Goal: Task Accomplishment & Management: Manage account settings

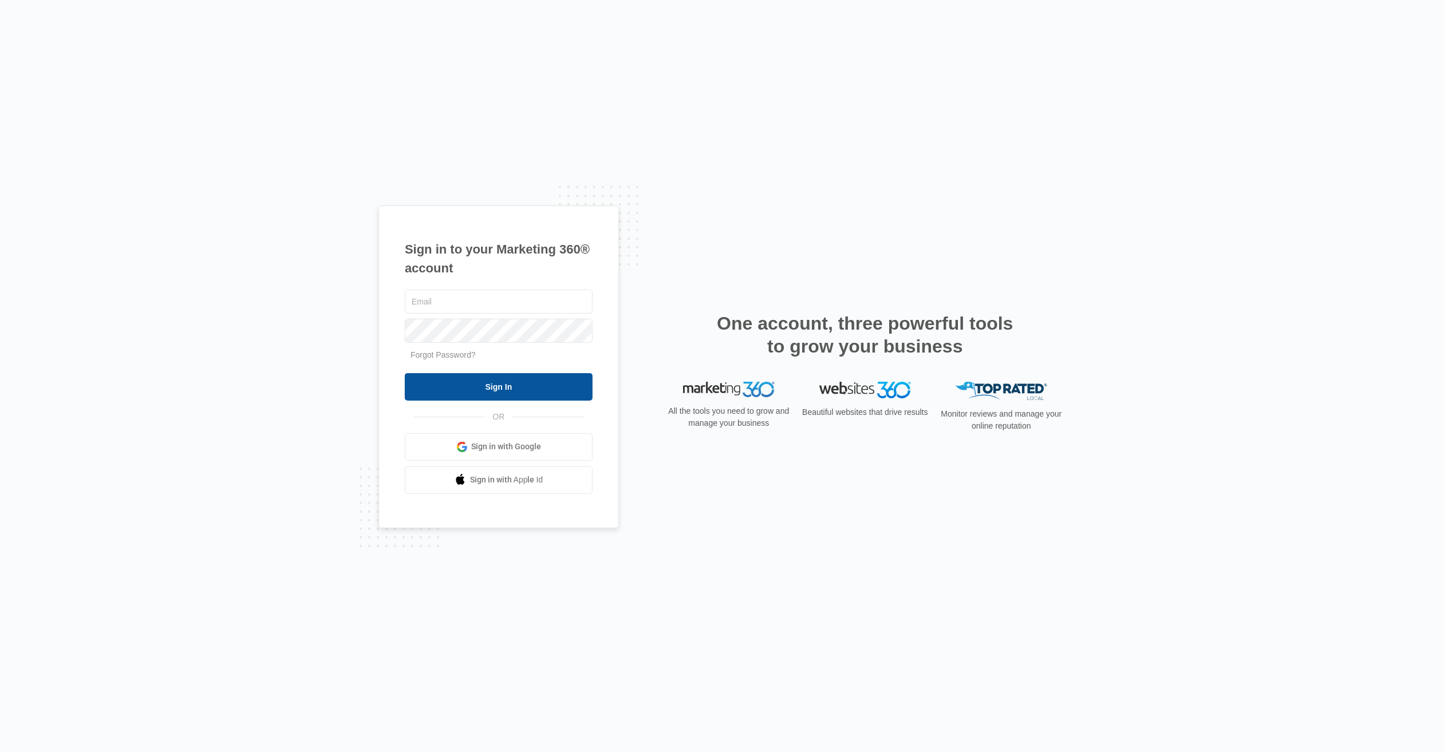
type input "[EMAIL_ADDRESS][DOMAIN_NAME]"
click at [489, 387] on input "Sign In" at bounding box center [499, 386] width 188 height 27
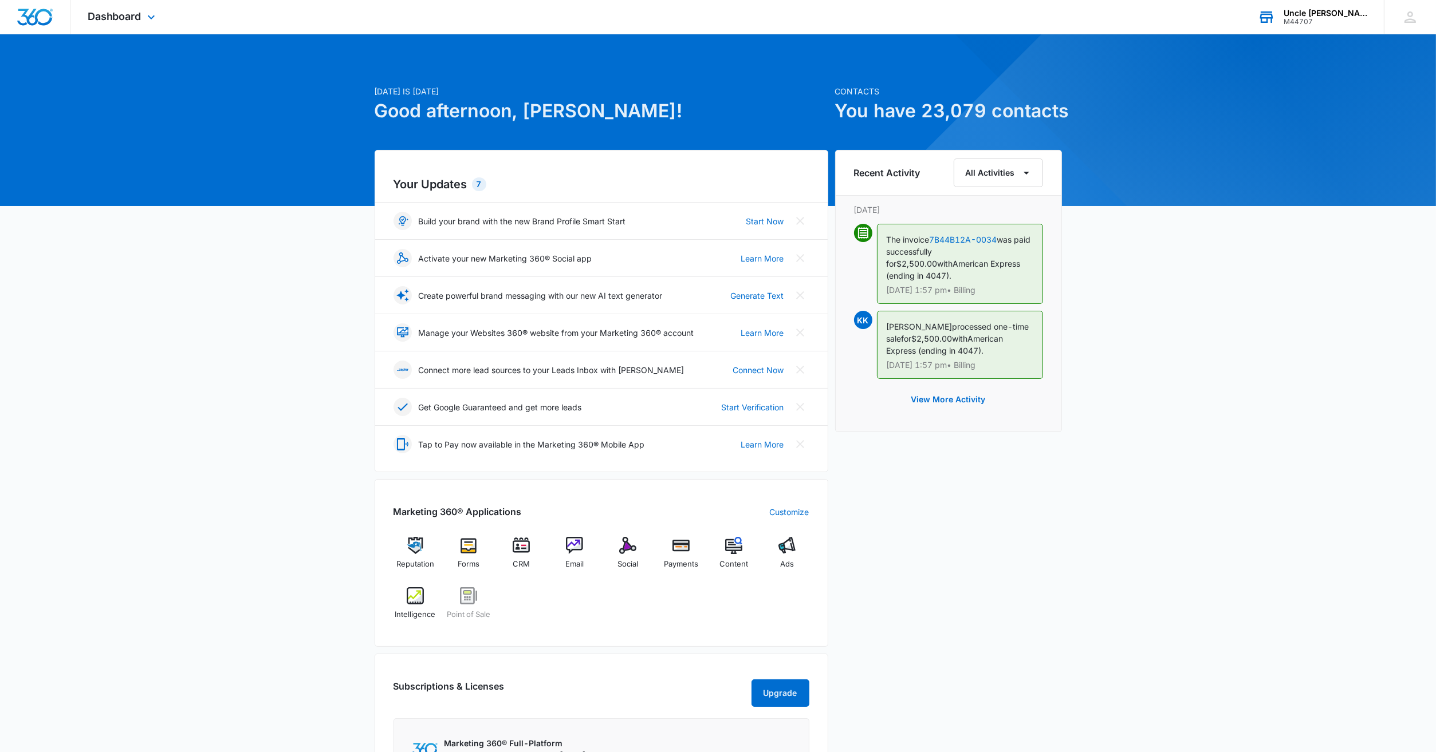
click at [1350, 10] on div "Uncle [PERSON_NAME]'s Pawn Shops, Inc." at bounding box center [1325, 13] width 84 height 9
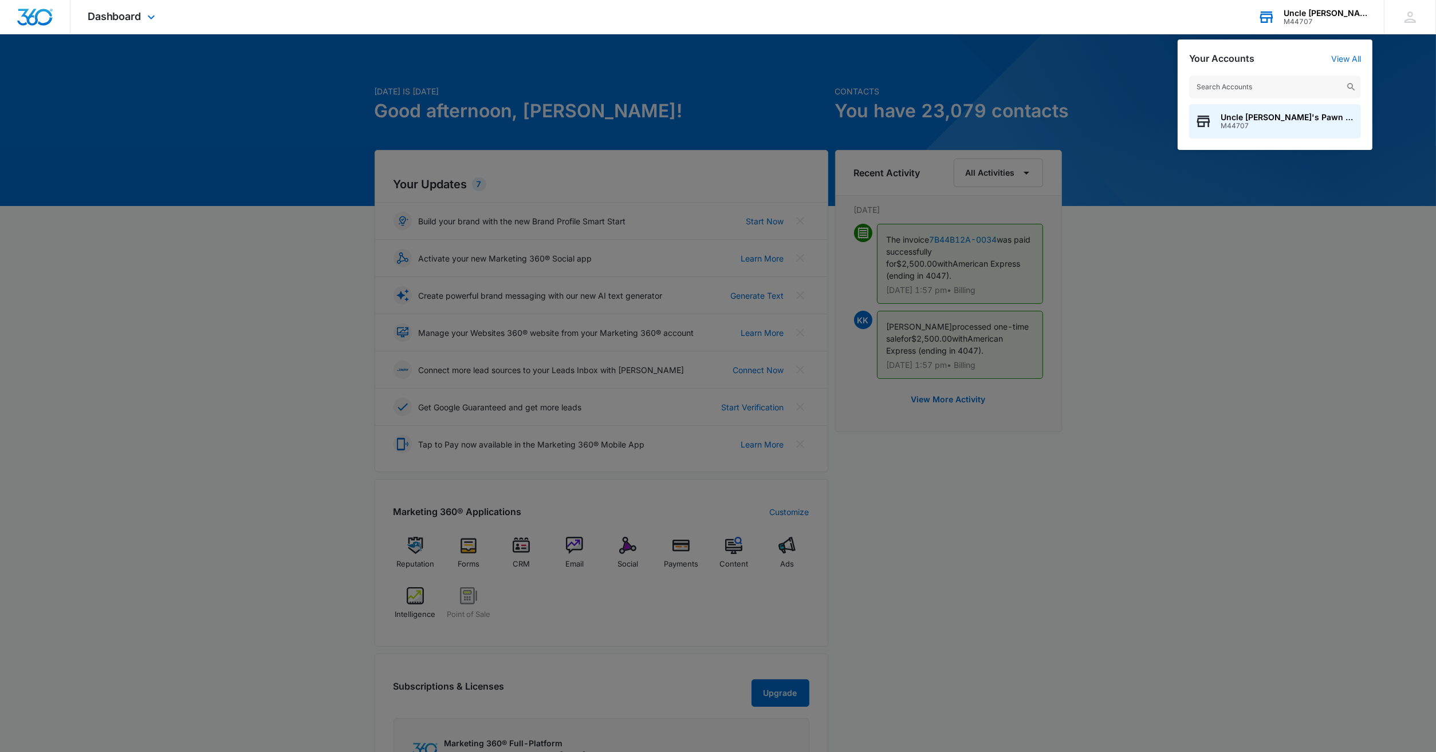
click at [1342, 13] on div "Uncle [PERSON_NAME]'s Pawn Shops, Inc." at bounding box center [1325, 13] width 84 height 9
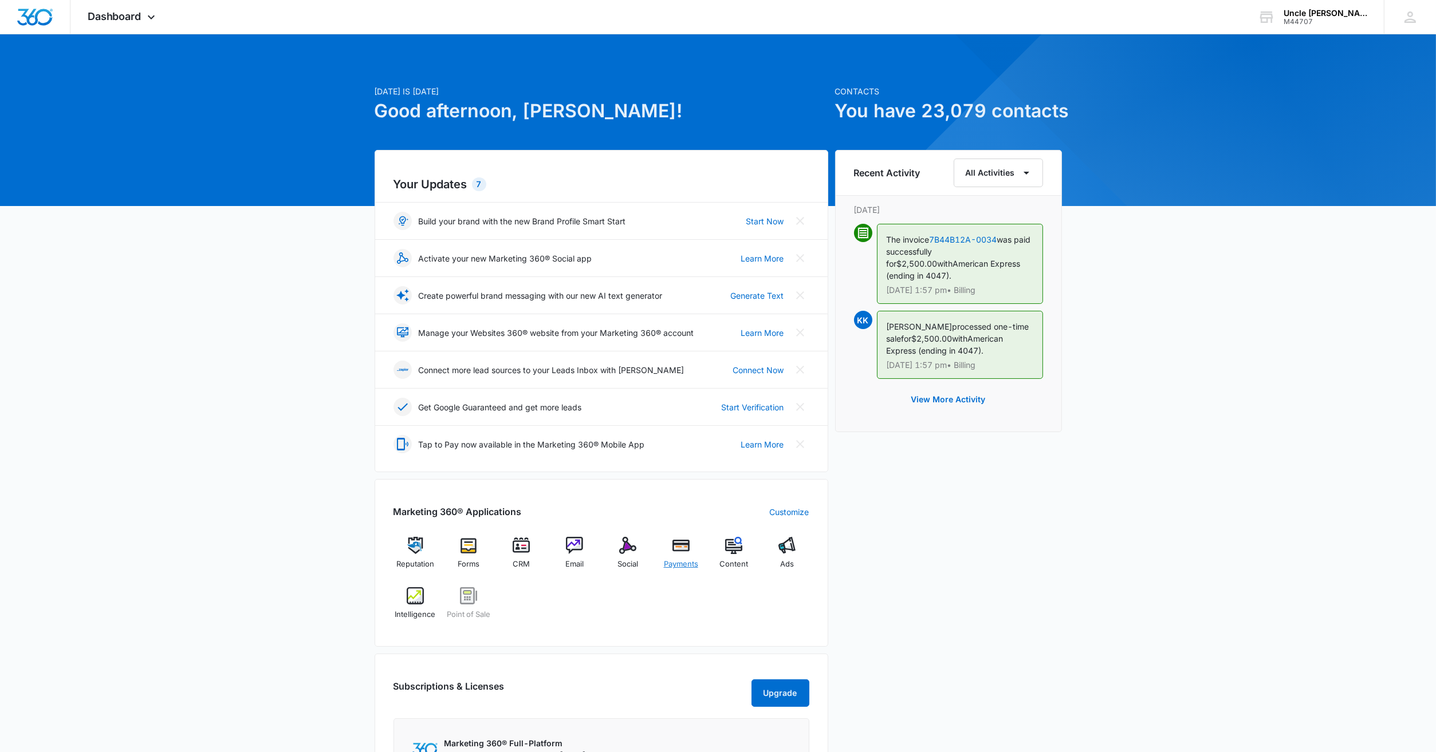
click at [683, 548] on img at bounding box center [680, 545] width 17 height 17
click at [1406, 19] on icon at bounding box center [1409, 16] width 11 height 11
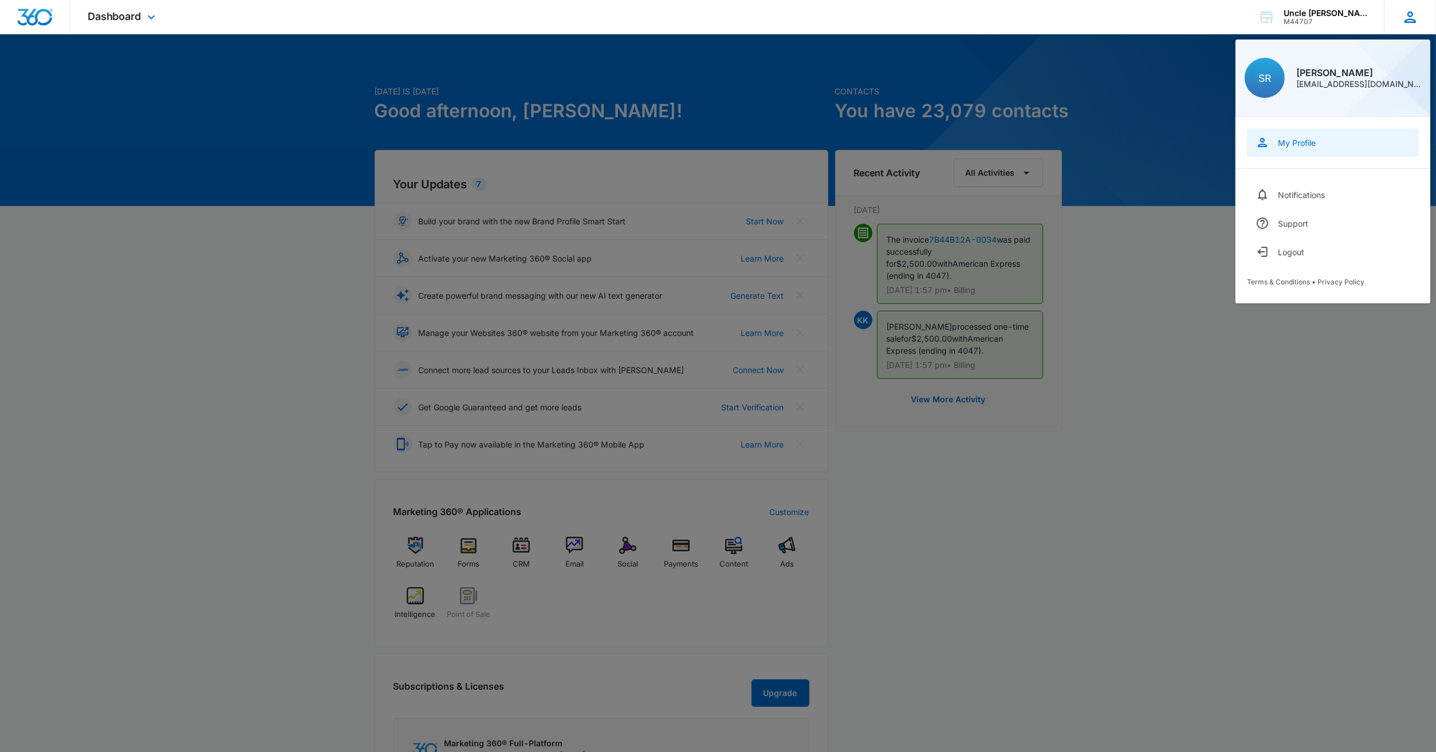
click at [1301, 141] on div "My Profile" at bounding box center [1296, 143] width 38 height 10
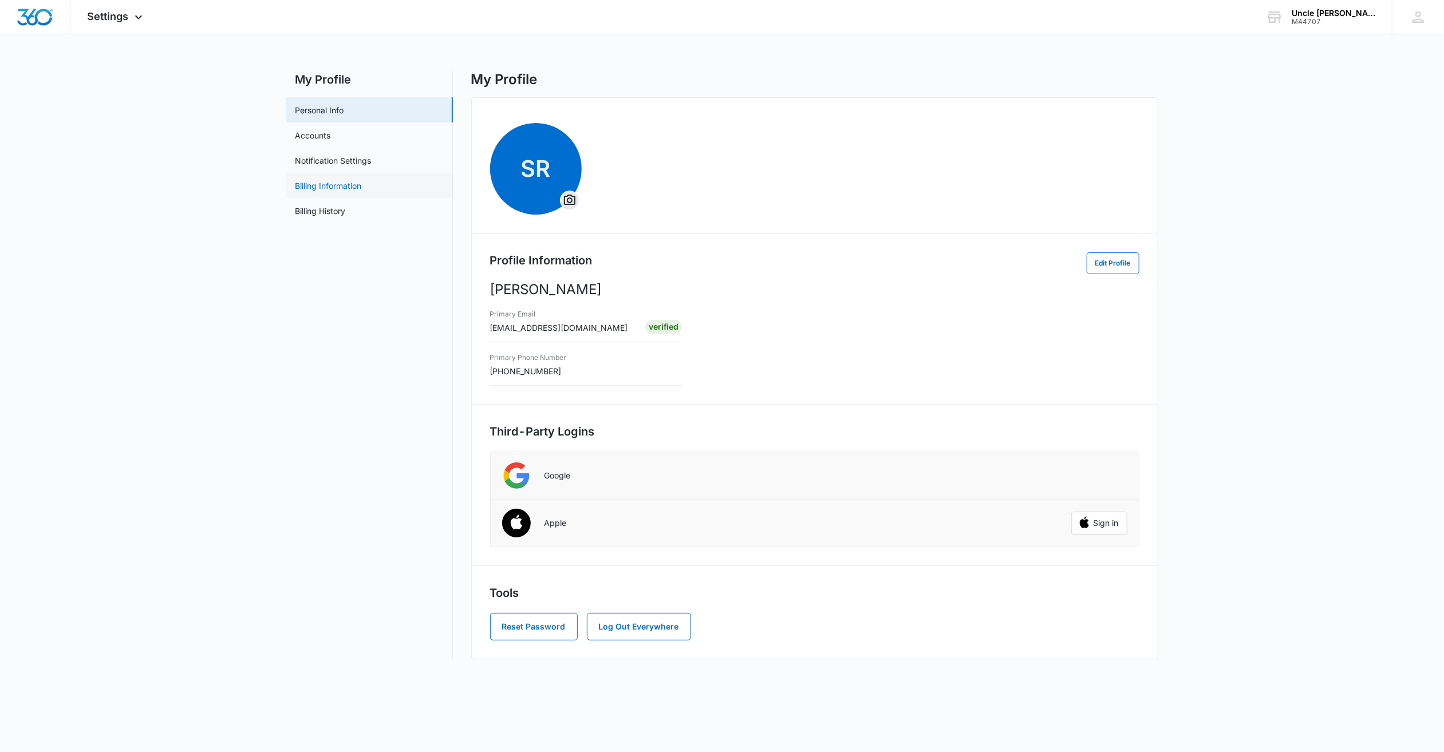
click at [339, 188] on link "Billing Information" at bounding box center [328, 186] width 66 height 12
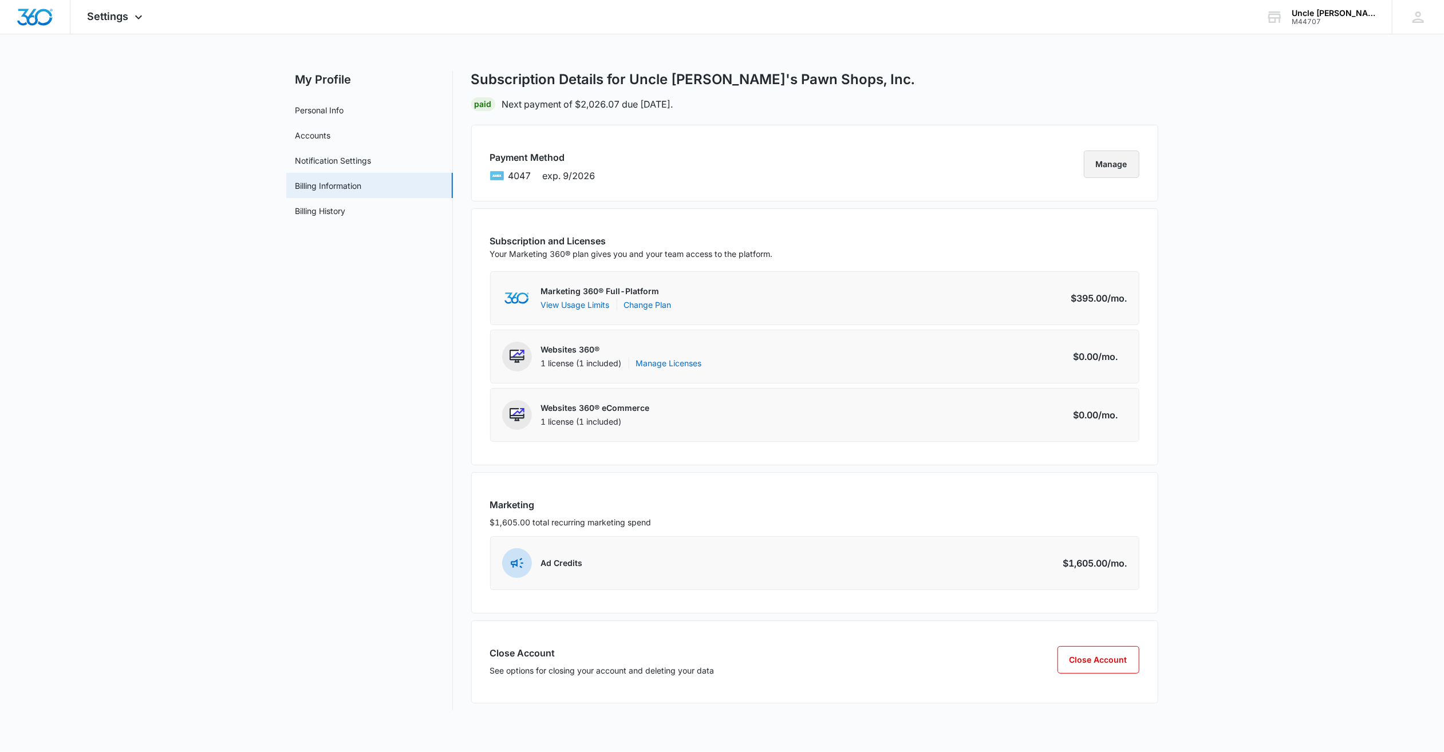
click at [1101, 167] on button "Manage" at bounding box center [1112, 164] width 56 height 27
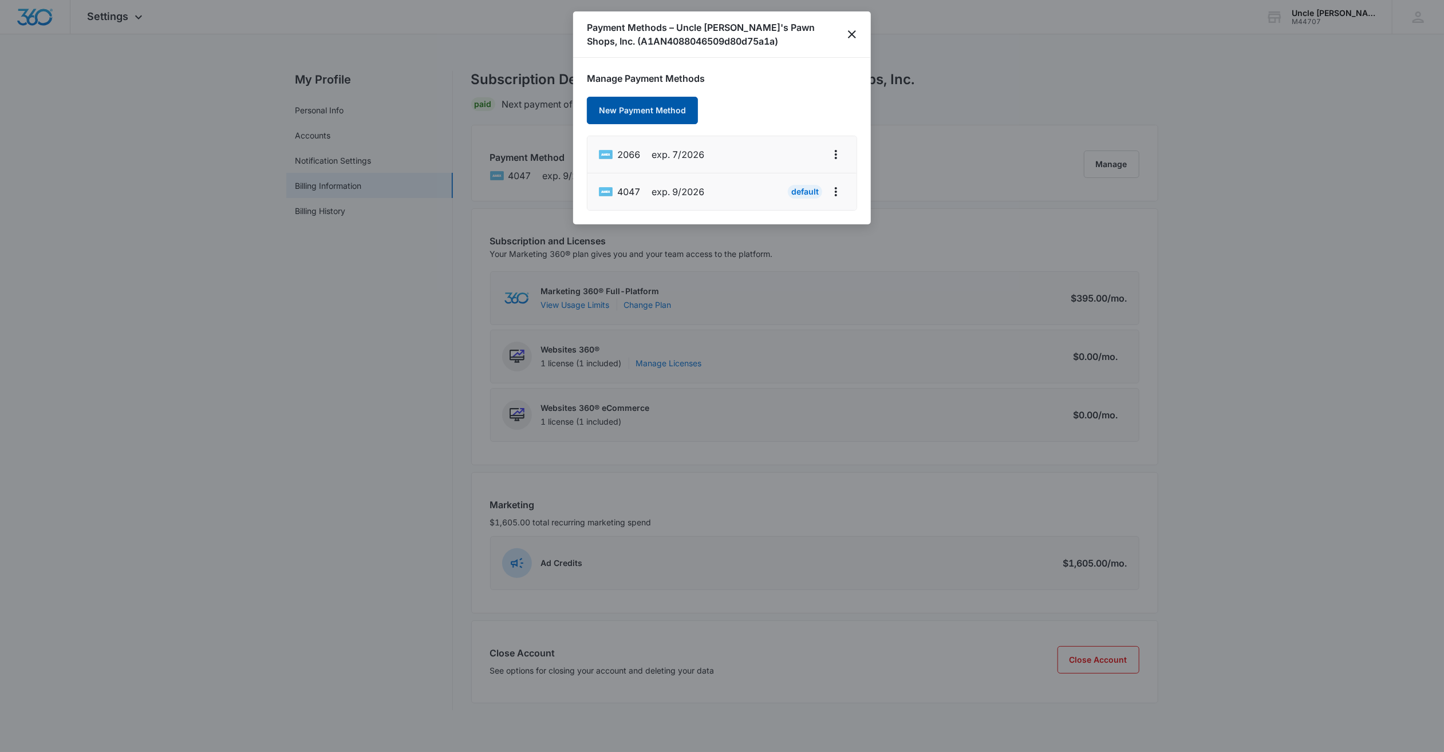
click at [632, 108] on button "New Payment Method" at bounding box center [642, 110] width 111 height 27
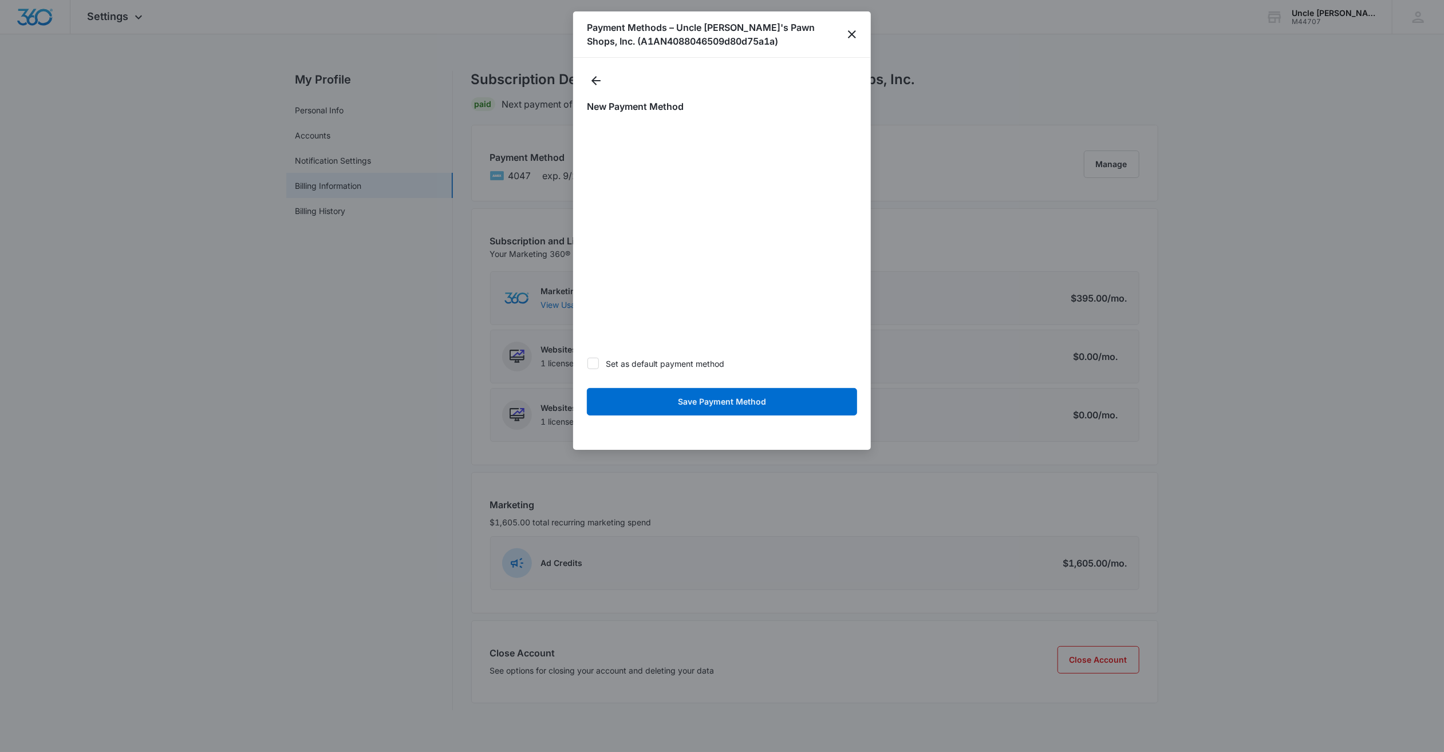
click at [593, 364] on icon at bounding box center [593, 363] width 7 height 5
click at [587, 364] on input "Set as default payment method" at bounding box center [587, 364] width 1 height 1
checkbox input "true"
click at [724, 403] on button "Save Payment Method" at bounding box center [722, 401] width 270 height 27
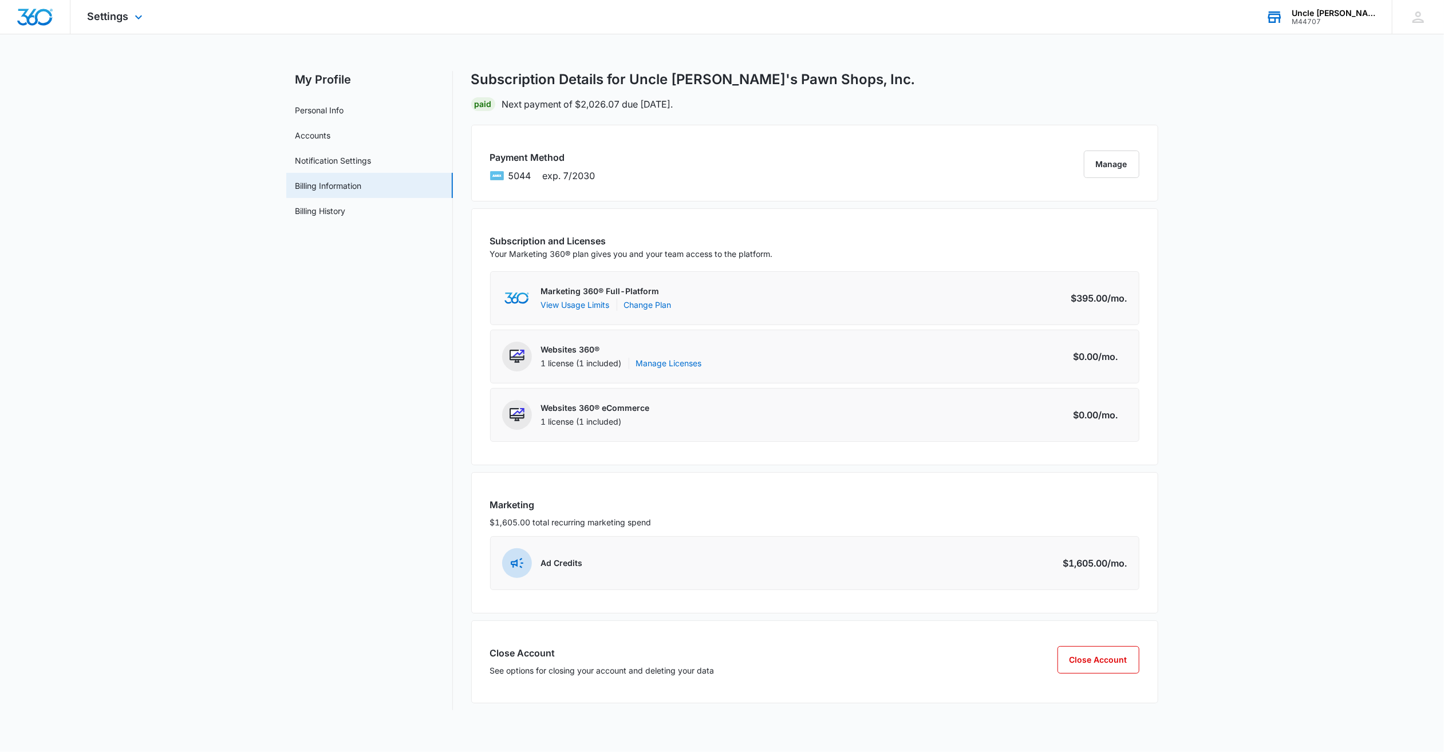
click at [1322, 15] on div "Uncle [PERSON_NAME]'s Pawn Shops, Inc." at bounding box center [1334, 13] width 84 height 9
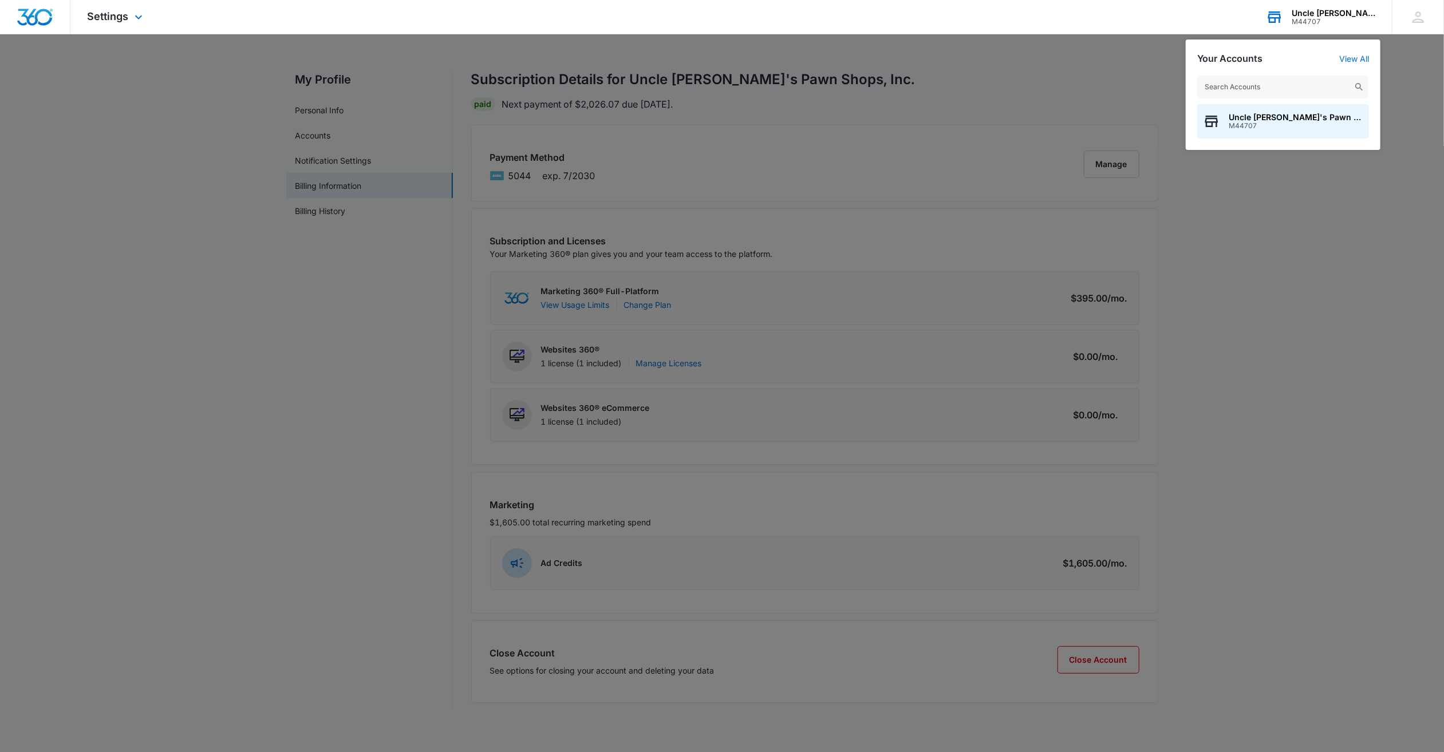
click at [1322, 15] on div "Uncle [PERSON_NAME]'s Pawn Shops, Inc." at bounding box center [1334, 13] width 84 height 9
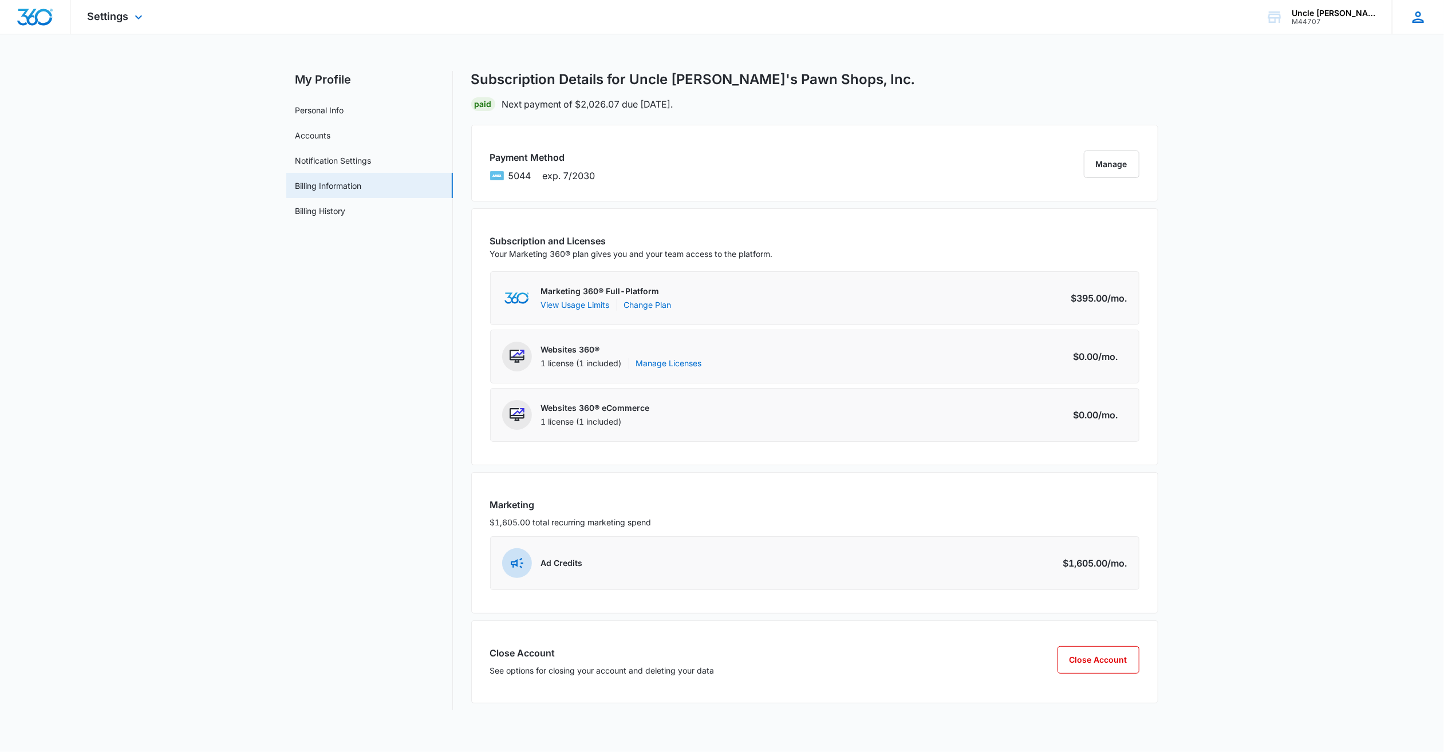
click at [1424, 20] on icon at bounding box center [1418, 17] width 17 height 17
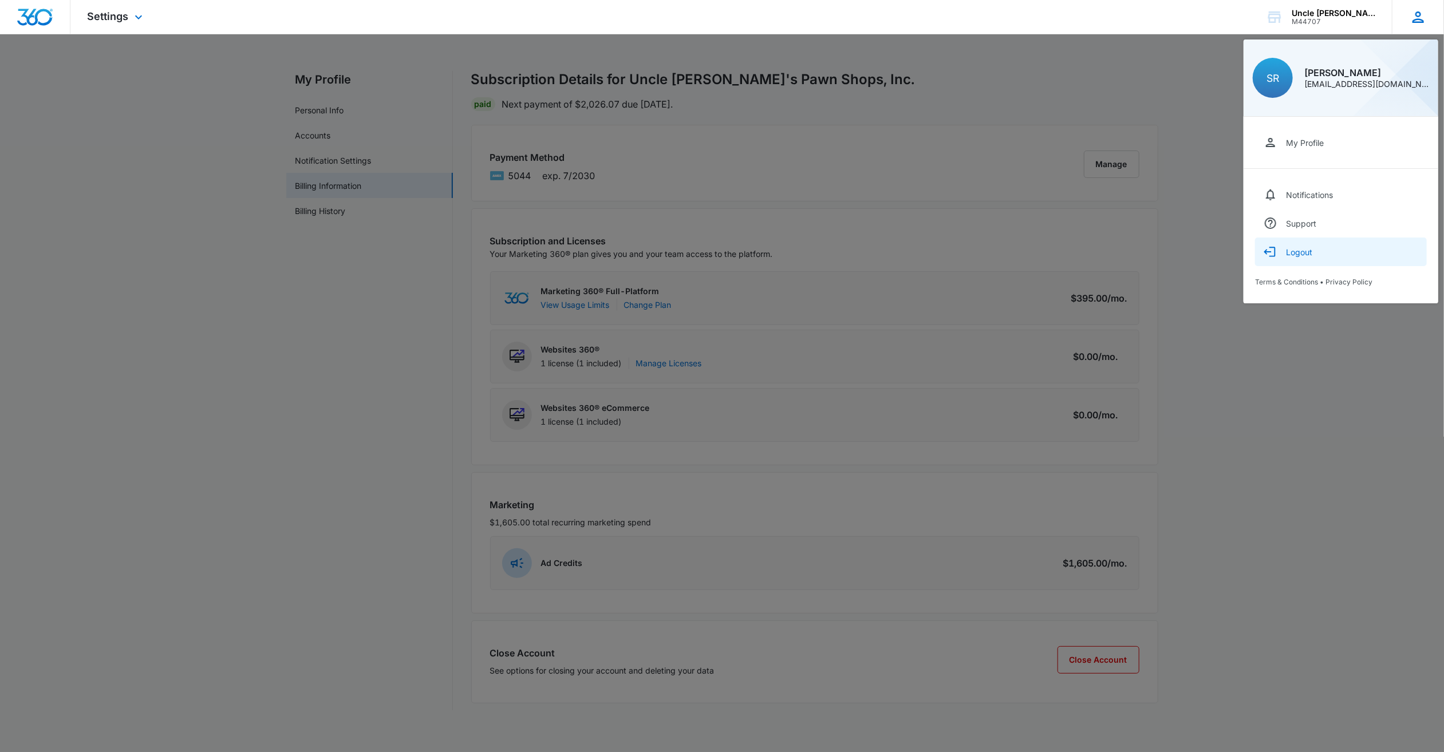
click at [1301, 248] on div "Logout" at bounding box center [1299, 252] width 26 height 10
